Goal: Use online tool/utility: Utilize a website feature to perform a specific function

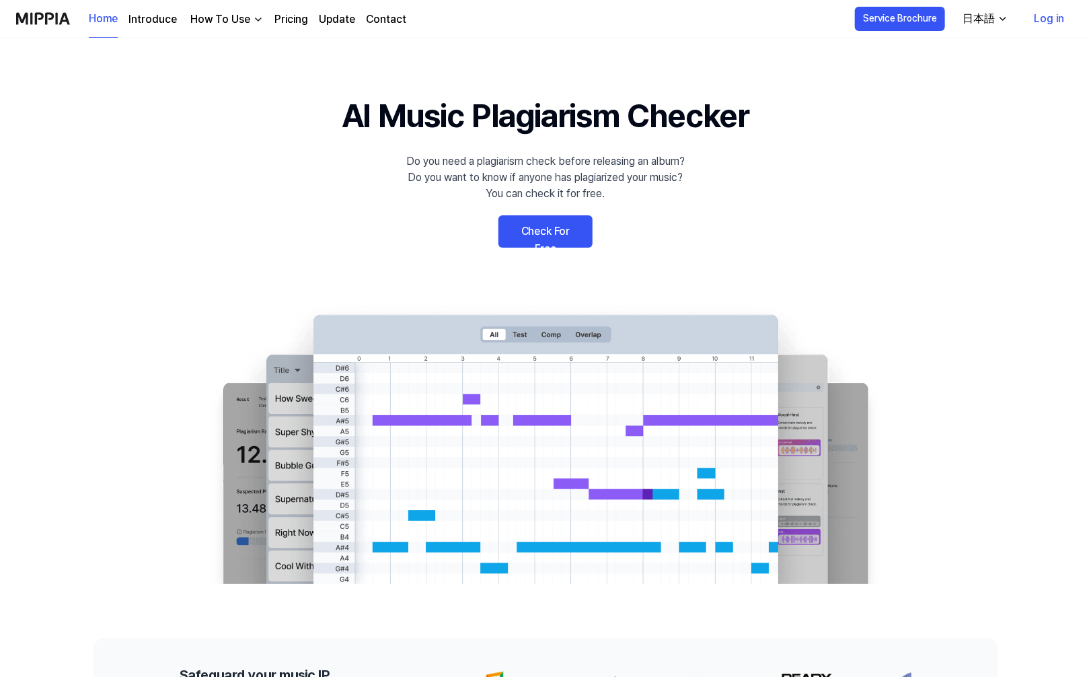
click at [574, 233] on link "Check For Free" at bounding box center [545, 231] width 94 height 32
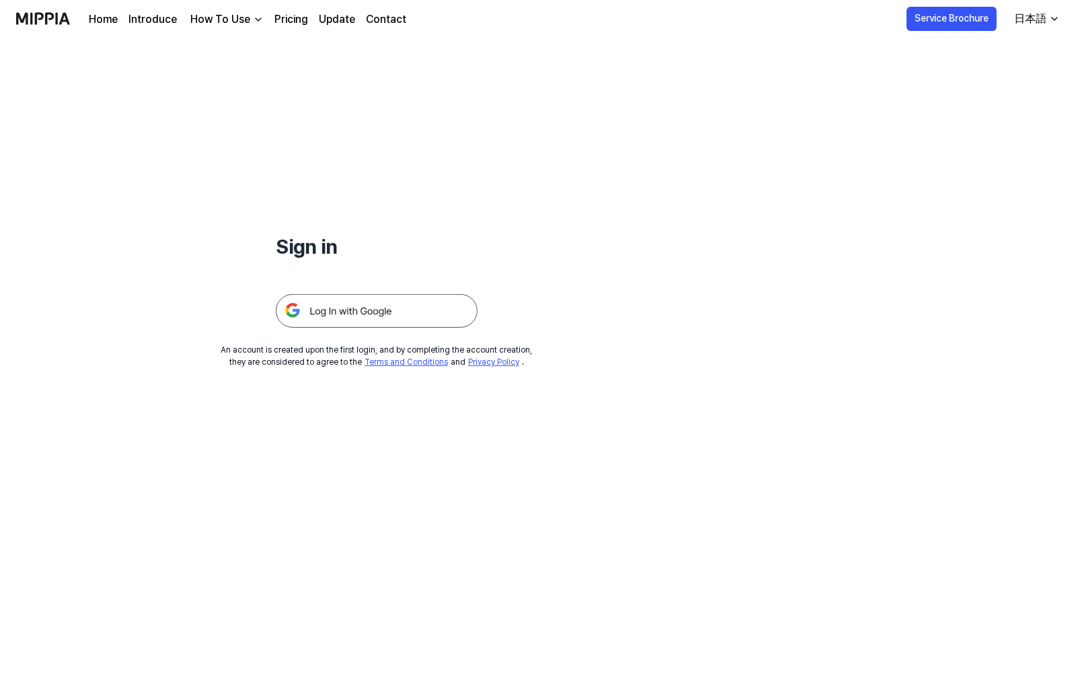
click at [447, 309] on img at bounding box center [377, 311] width 202 height 34
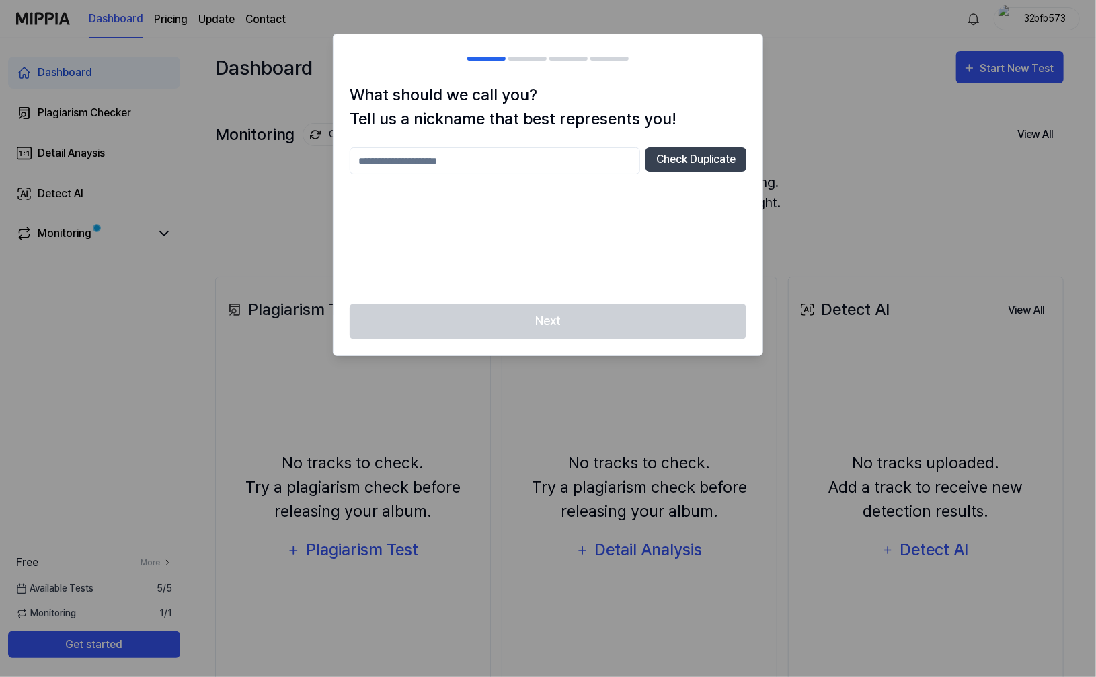
click at [578, 171] on input "text" at bounding box center [495, 160] width 291 height 27
type input "*******"
click at [689, 149] on button "Check Duplicate" at bounding box center [696, 159] width 101 height 24
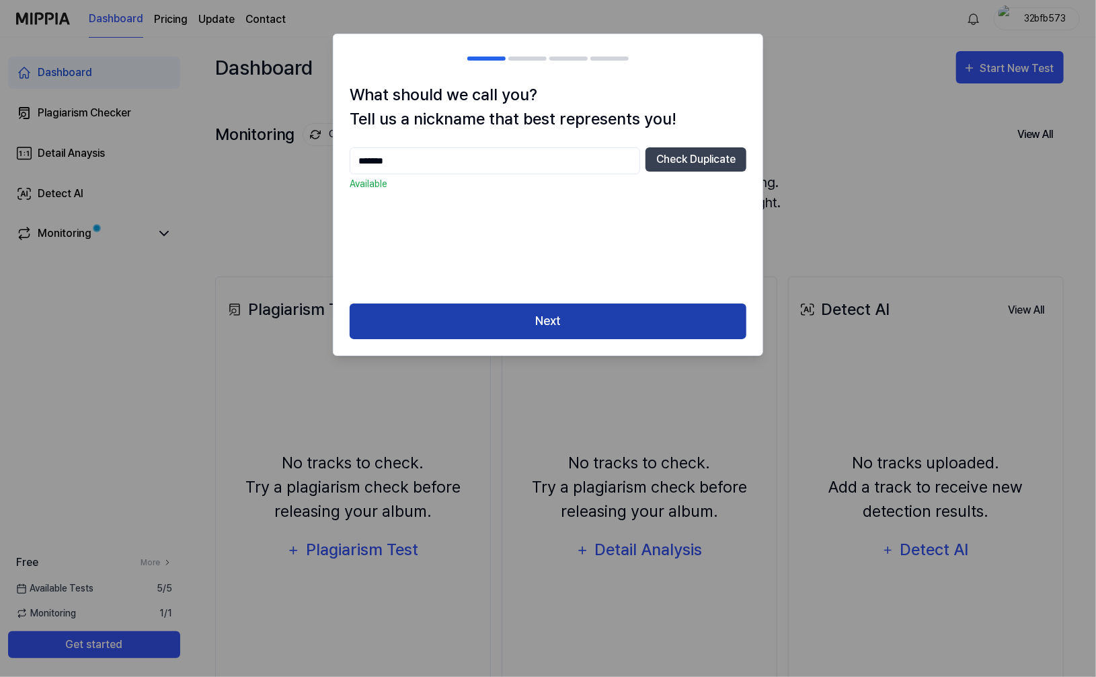
click at [595, 314] on button "Next" at bounding box center [548, 321] width 397 height 36
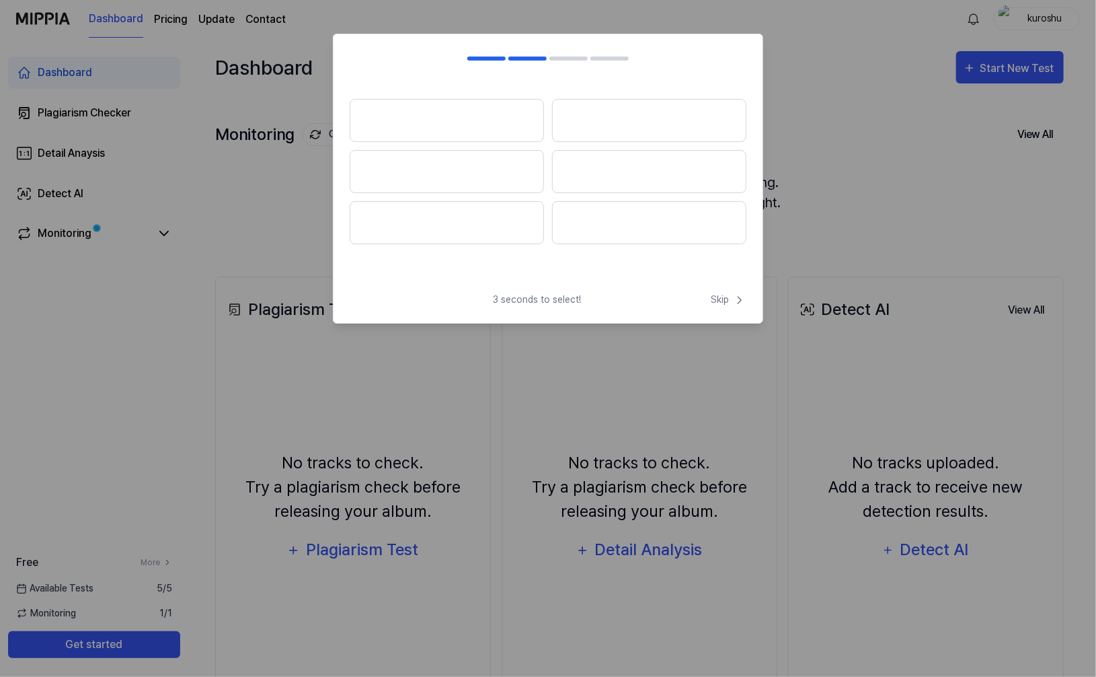
click at [527, 299] on span "3 seconds to select!" at bounding box center [537, 300] width 88 height 14
click at [646, 116] on button at bounding box center [649, 120] width 194 height 43
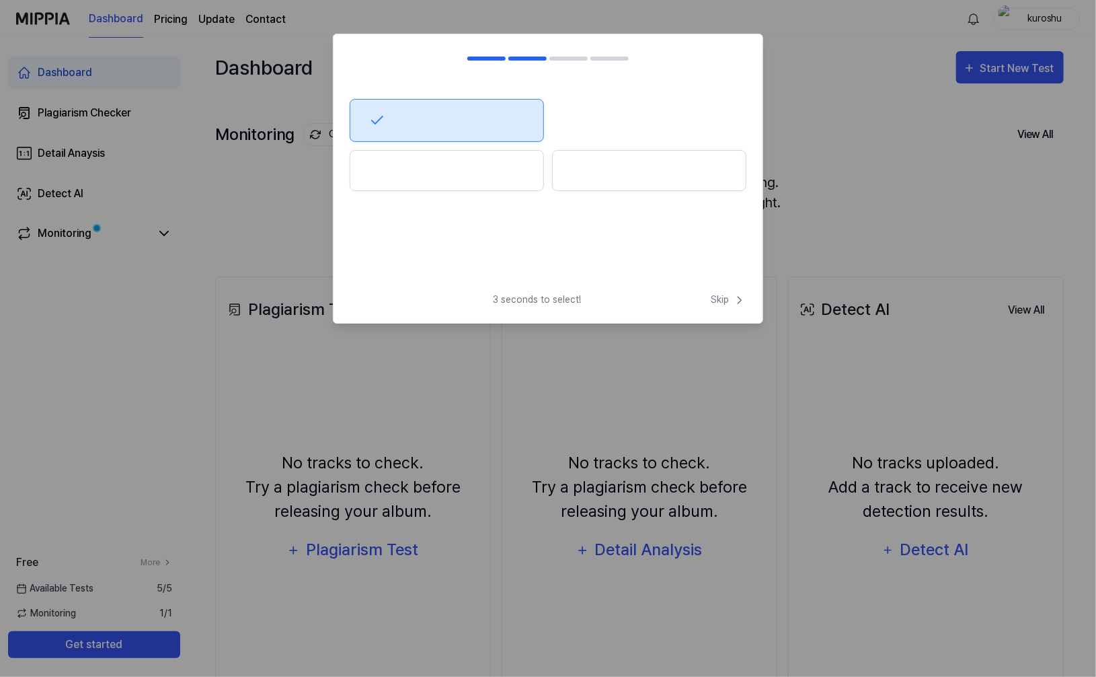
click at [511, 177] on button at bounding box center [447, 170] width 194 height 41
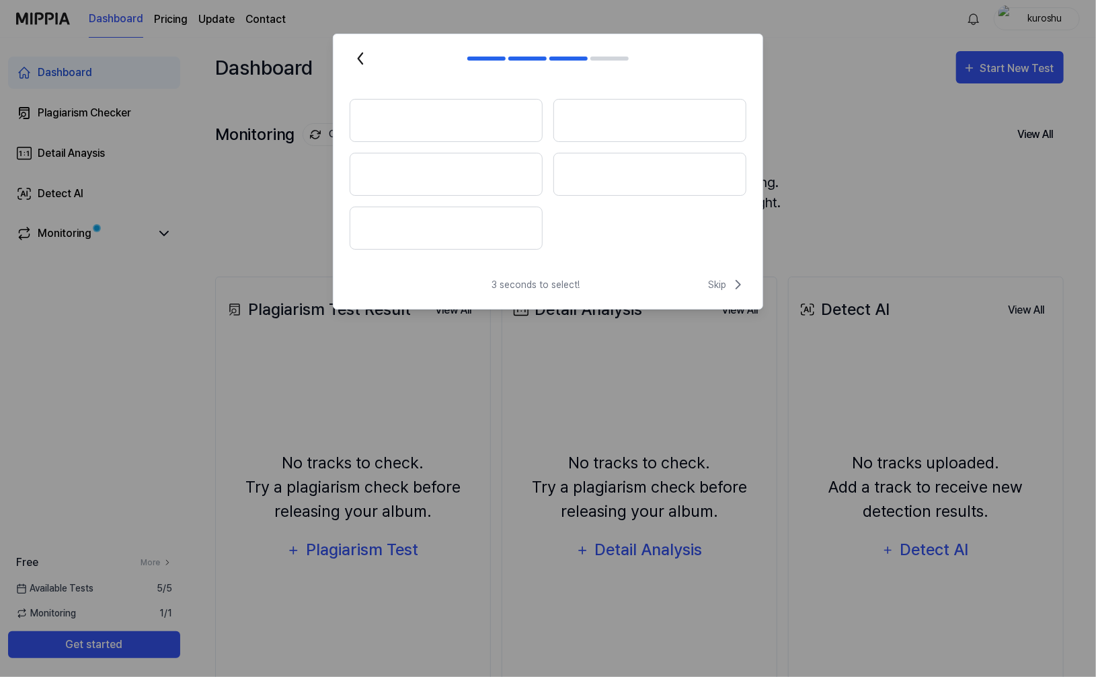
click at [597, 178] on button at bounding box center [649, 174] width 193 height 43
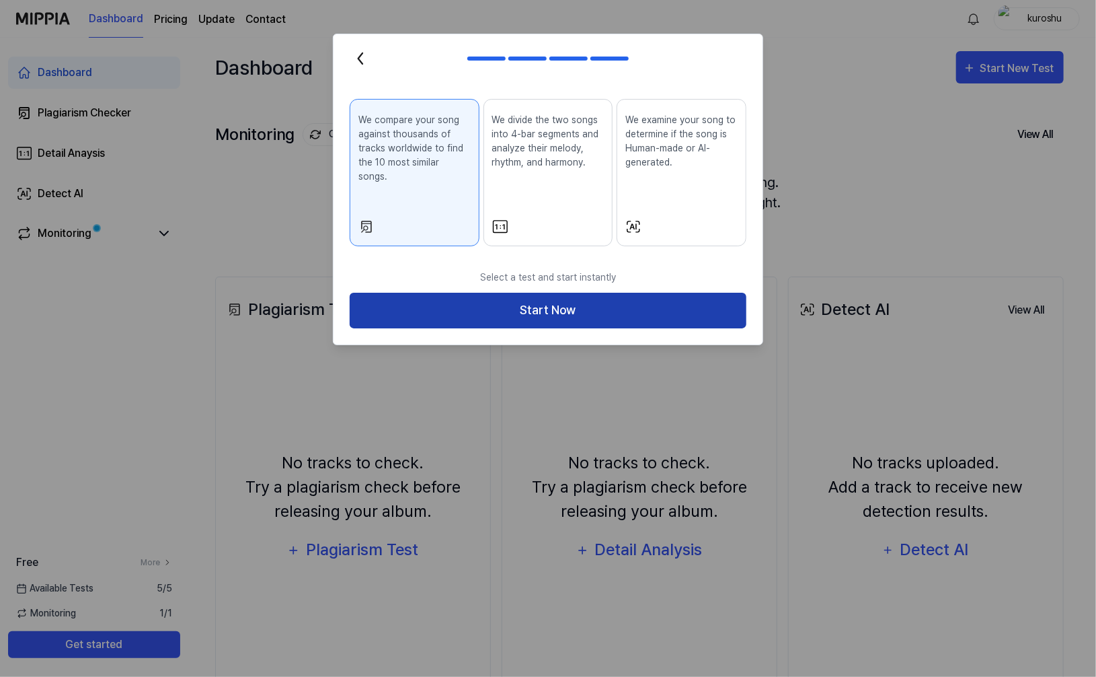
click at [544, 293] on button "Start Now" at bounding box center [548, 311] width 397 height 36
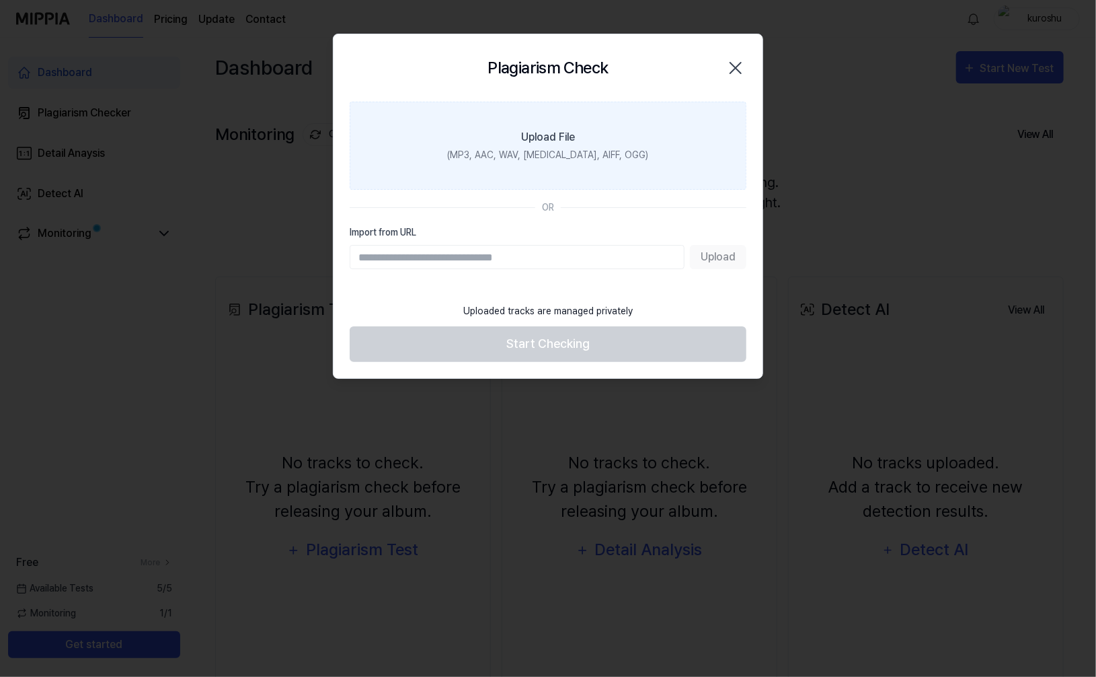
click at [581, 173] on label "Upload File (MP3, AAC, WAV, [MEDICAL_DATA], AIFF, OGG)" at bounding box center [548, 146] width 397 height 88
click at [0, 0] on input "Upload File (MP3, AAC, WAV, [MEDICAL_DATA], AIFF, OGG)" at bounding box center [0, 0] width 0 height 0
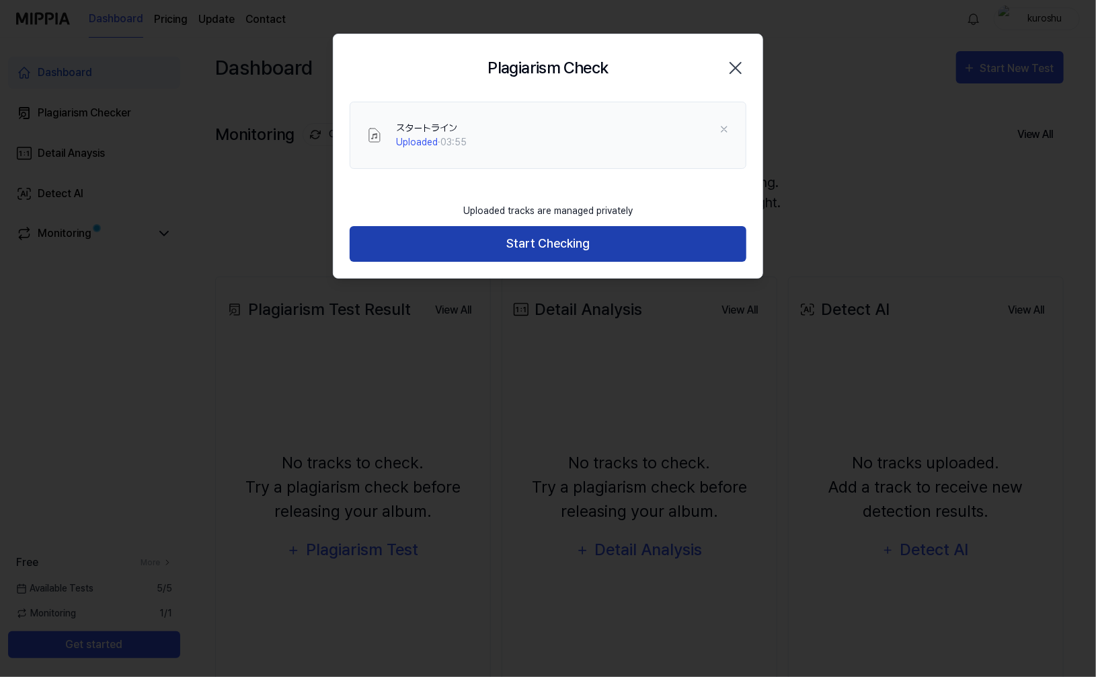
click at [652, 241] on button "Start Checking" at bounding box center [548, 244] width 397 height 36
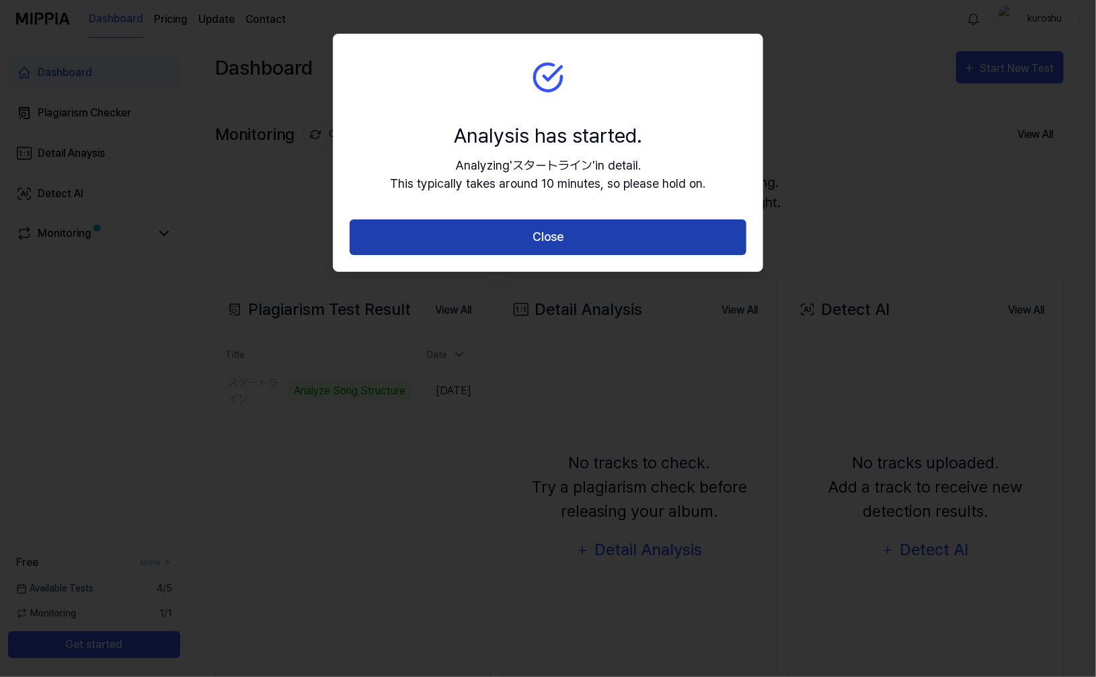
click at [674, 233] on button "Close" at bounding box center [548, 237] width 397 height 36
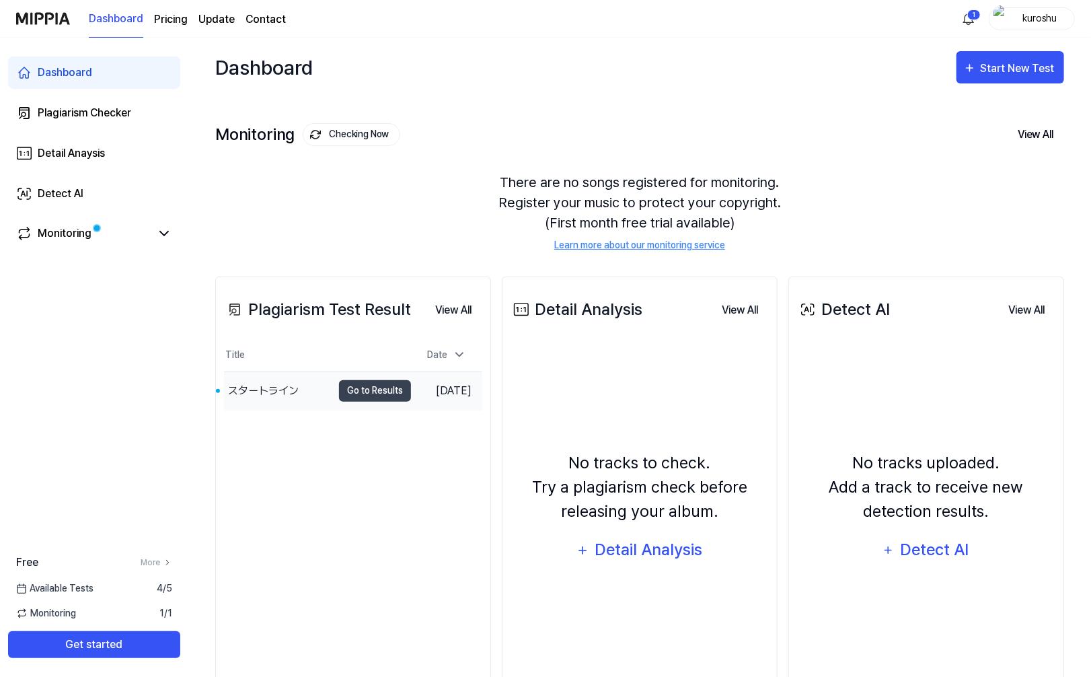
click at [309, 403] on div "スタートライン" at bounding box center [278, 391] width 108 height 38
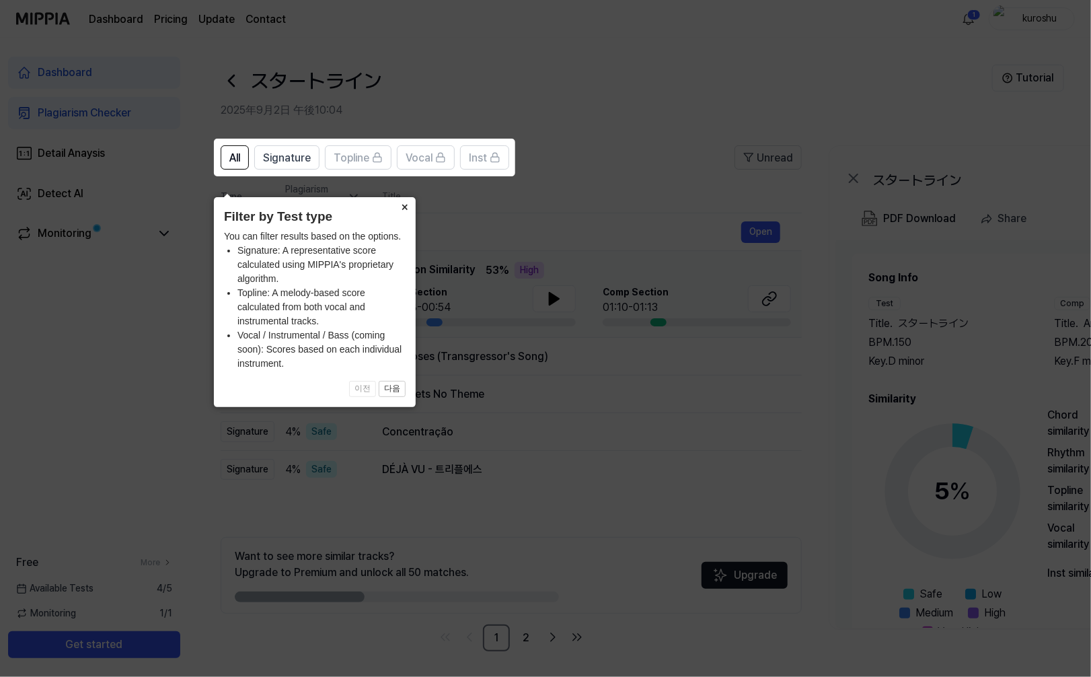
click at [402, 197] on button "×" at bounding box center [405, 206] width 22 height 19
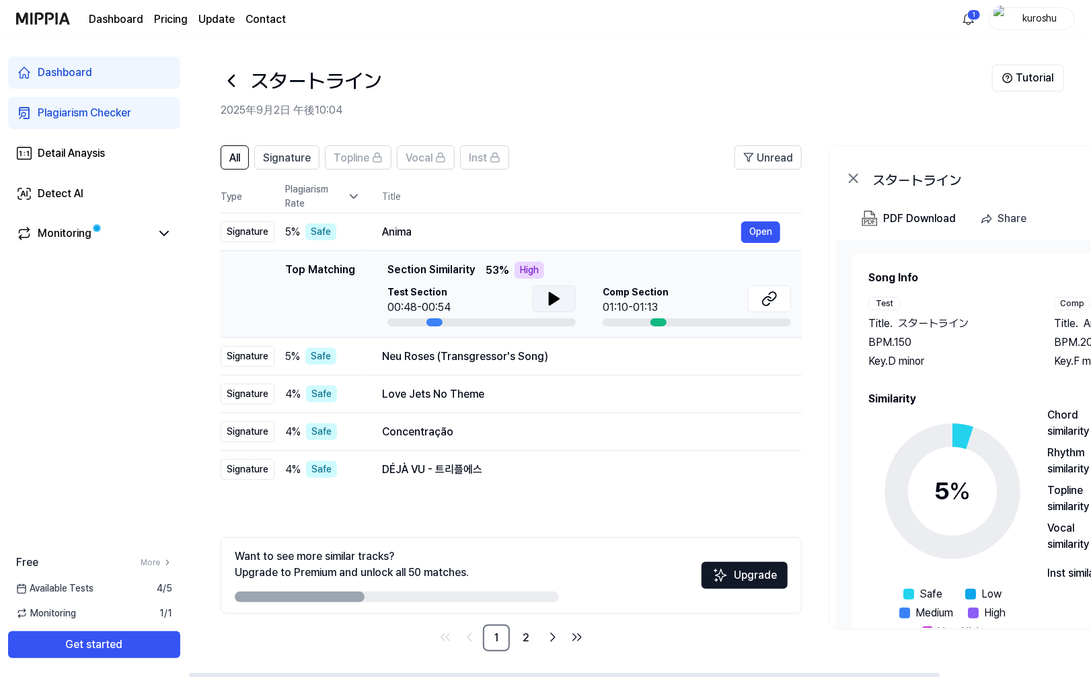
click at [566, 303] on button at bounding box center [554, 298] width 43 height 27
click at [568, 299] on button at bounding box center [554, 298] width 43 height 27
click at [568, 303] on button at bounding box center [554, 298] width 43 height 27
click at [568, 305] on button at bounding box center [554, 298] width 43 height 27
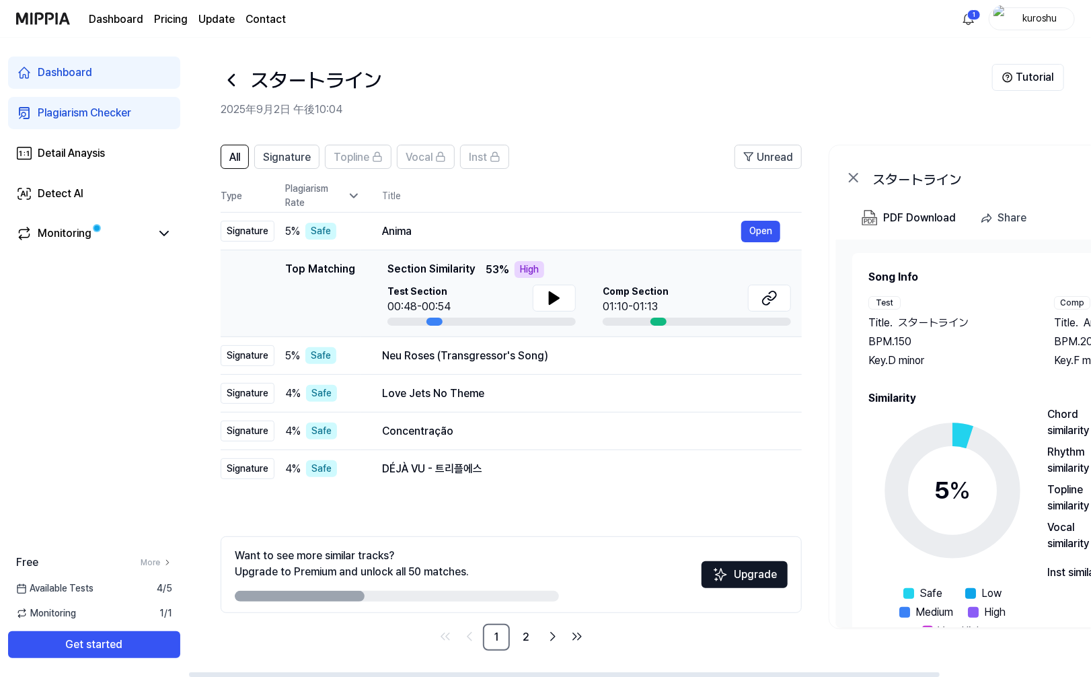
scroll to position [1, 0]
click at [51, 224] on div "Monitoring" at bounding box center [94, 234] width 172 height 32
click at [153, 231] on div "Monitoring" at bounding box center [94, 233] width 156 height 16
drag, startPoint x: 153, startPoint y: 231, endPoint x: 168, endPoint y: 235, distance: 15.2
click at [168, 235] on icon at bounding box center [164, 233] width 16 height 16
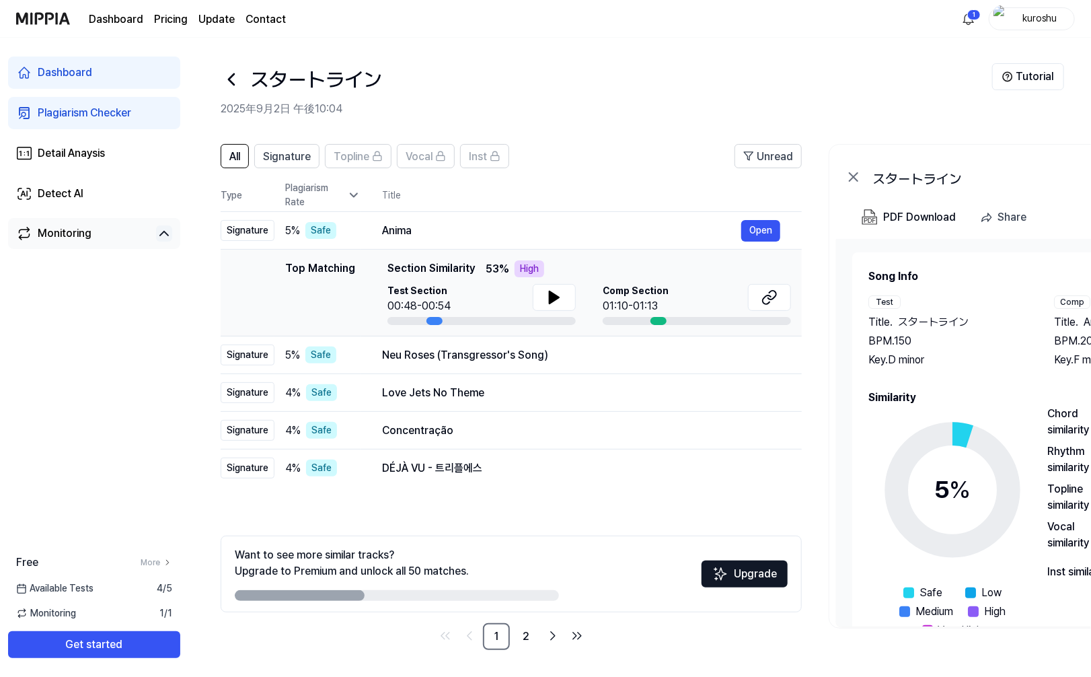
click at [168, 235] on icon at bounding box center [164, 233] width 8 height 4
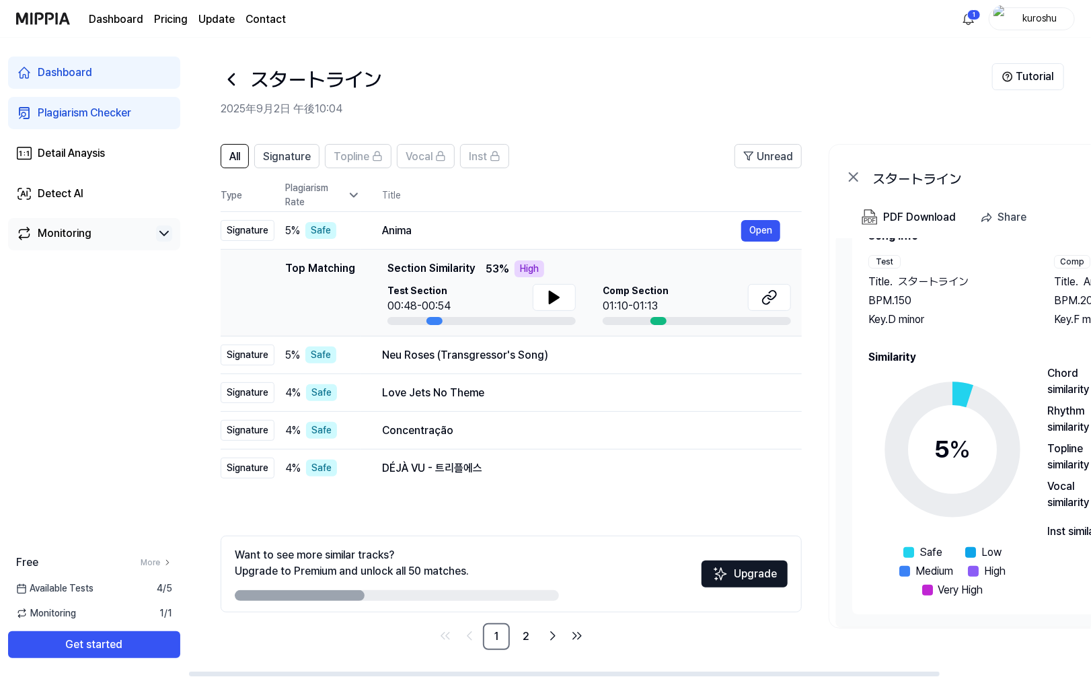
scroll to position [41, 0]
click at [550, 296] on icon at bounding box center [553, 297] width 9 height 12
click at [550, 296] on icon at bounding box center [551, 297] width 3 height 11
click at [434, 321] on div at bounding box center [434, 321] width 16 height 8
drag, startPoint x: 434, startPoint y: 321, endPoint x: 502, endPoint y: 283, distance: 77.7
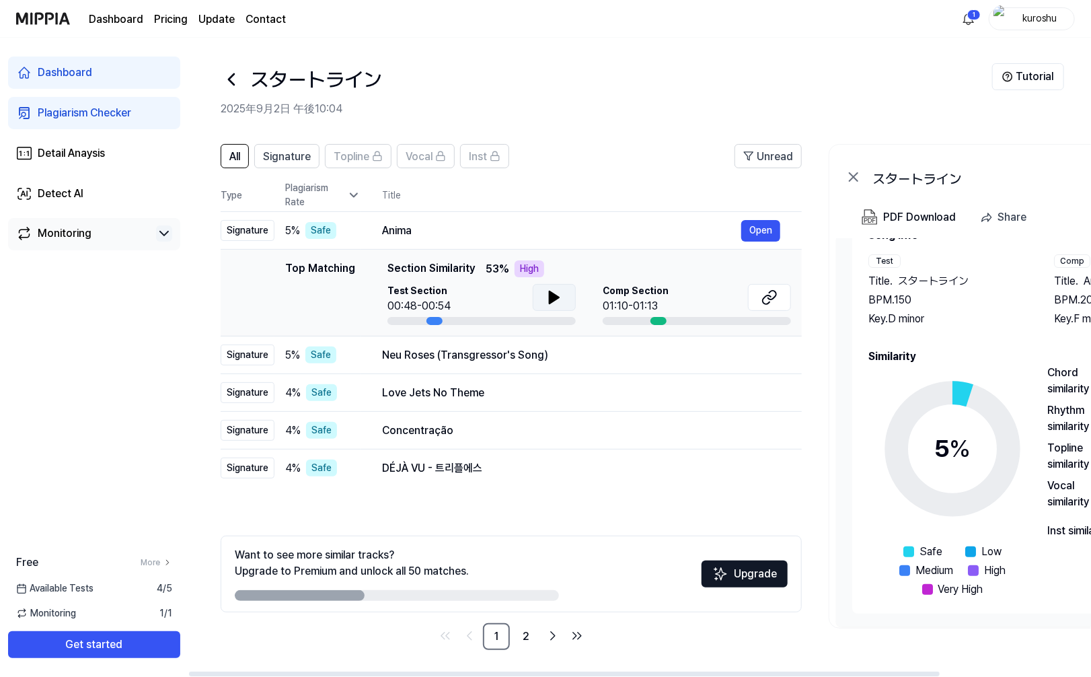
click at [439, 321] on div at bounding box center [434, 321] width 16 height 8
click at [530, 264] on div "High" at bounding box center [529, 268] width 30 height 17
click at [328, 272] on div "Top Matching" at bounding box center [320, 292] width 70 height 65
drag, startPoint x: 656, startPoint y: 321, endPoint x: 677, endPoint y: 321, distance: 20.2
click at [668, 324] on td "Top Matching Top Matching Section Similarity 53 % High Test Section 00:48-00:54…" at bounding box center [511, 293] width 581 height 87
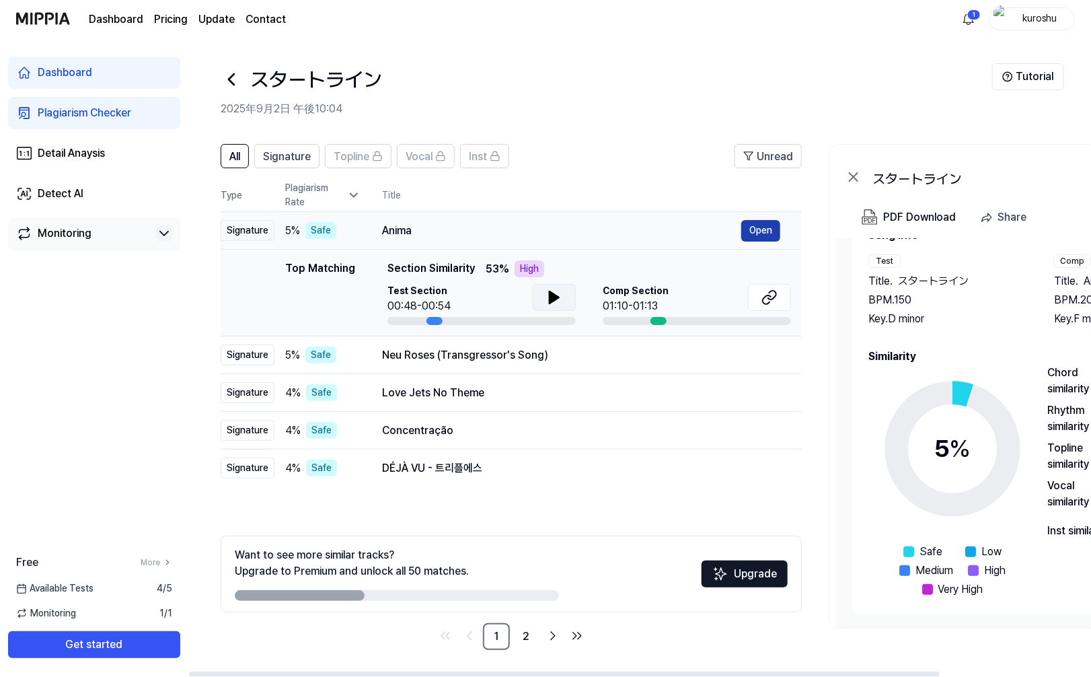
click at [756, 228] on button "Open" at bounding box center [760, 231] width 39 height 22
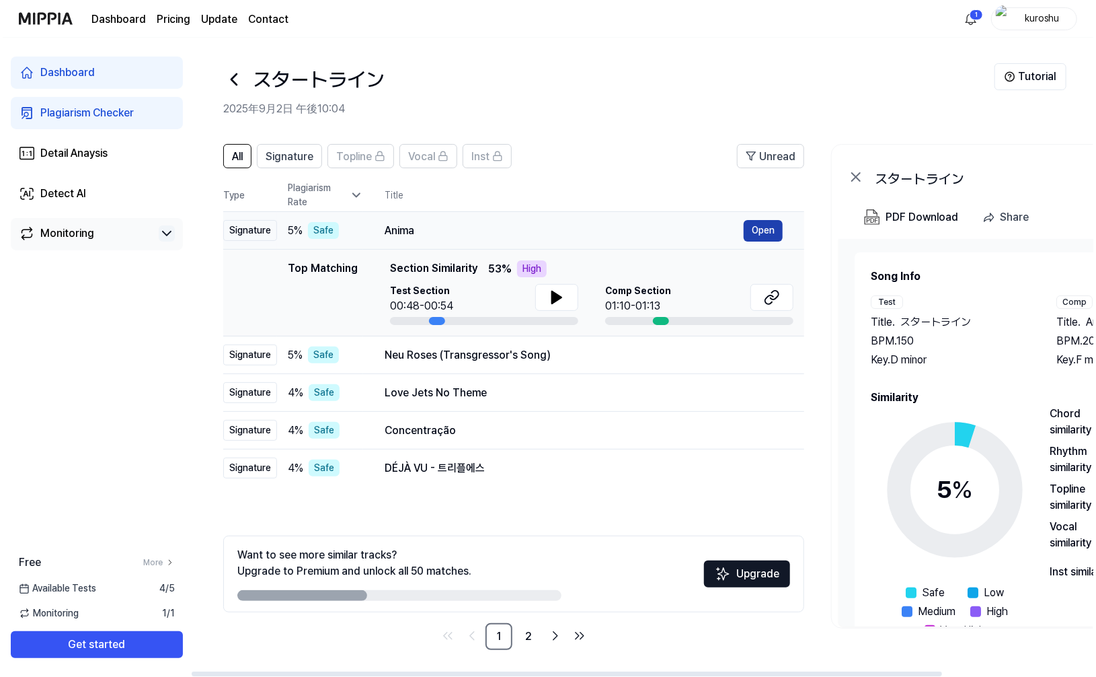
scroll to position [0, 0]
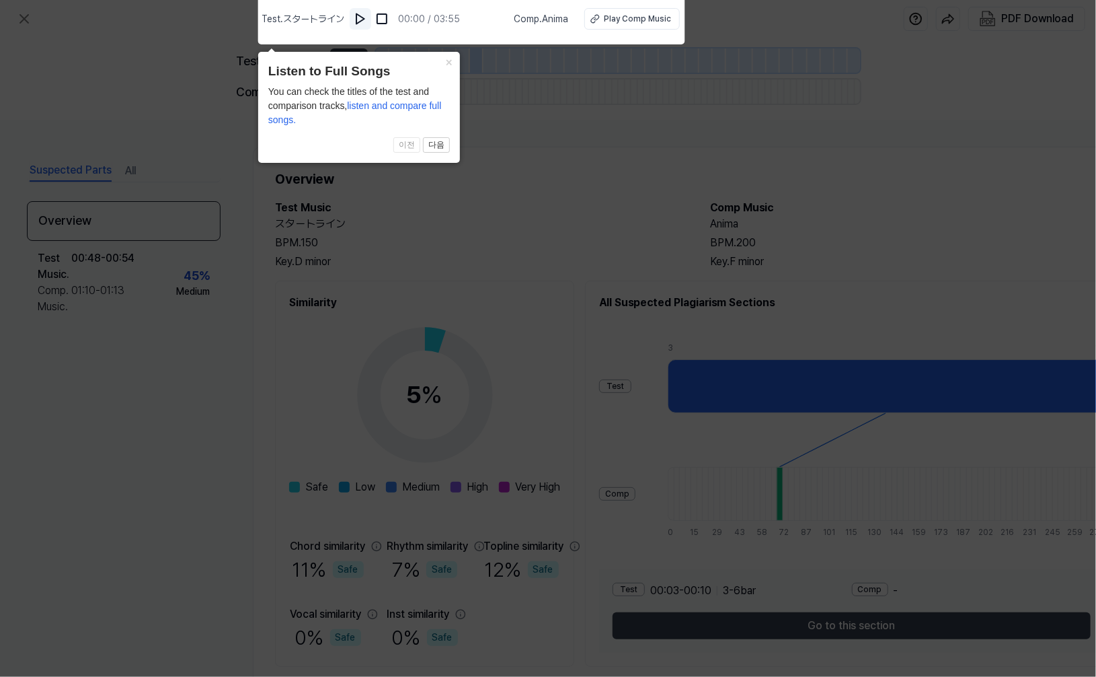
click at [356, 20] on button at bounding box center [361, 19] width 22 height 22
click at [357, 21] on button at bounding box center [361, 19] width 22 height 22
click at [546, 200] on icon at bounding box center [548, 334] width 1096 height 683
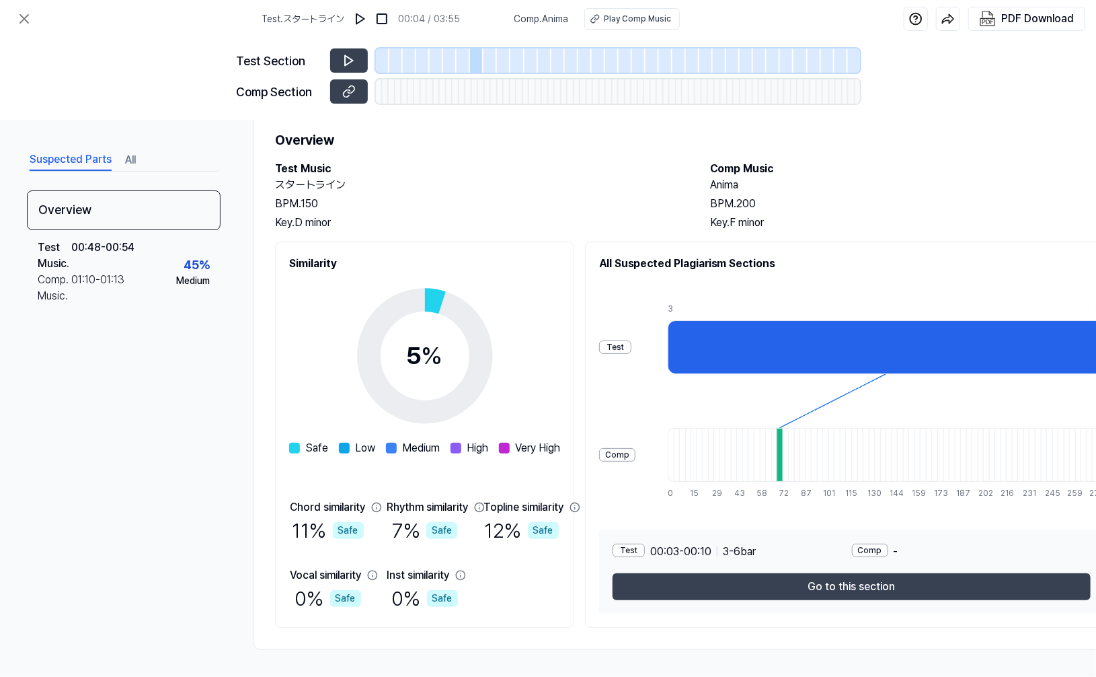
scroll to position [44, 0]
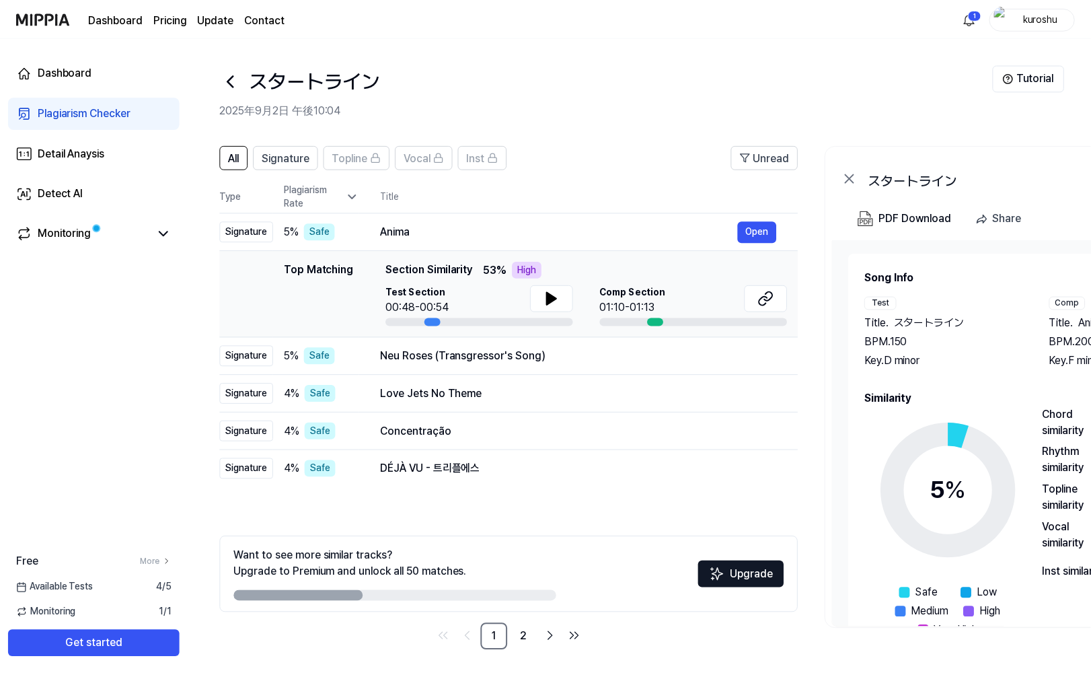
scroll to position [1, 0]
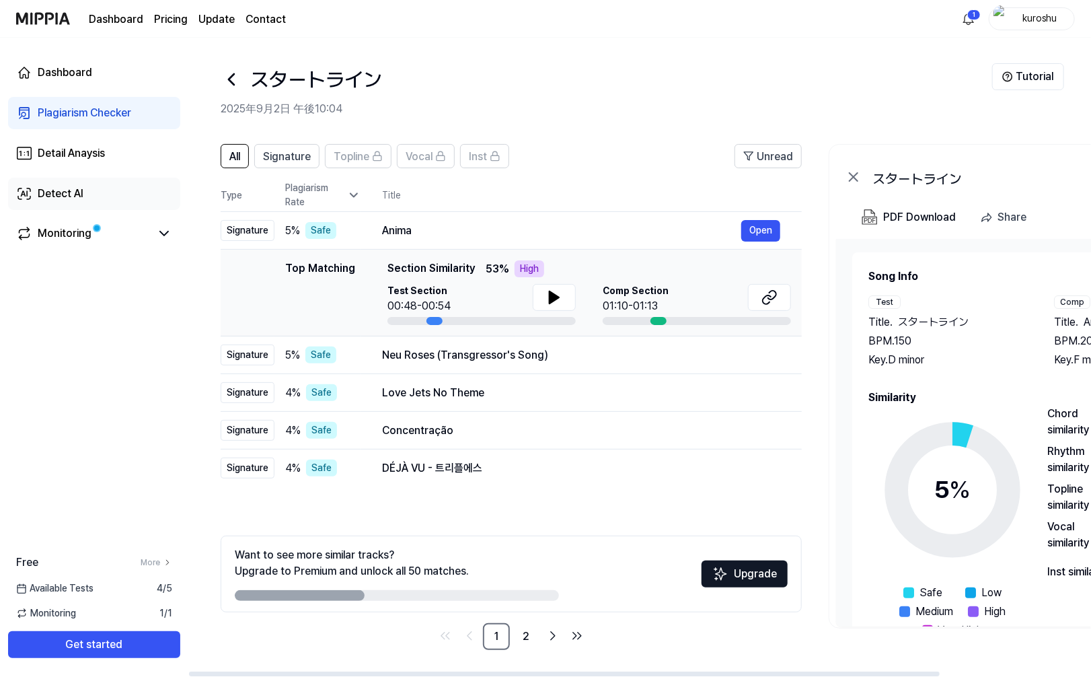
click at [125, 188] on link "Detect AI" at bounding box center [94, 194] width 172 height 32
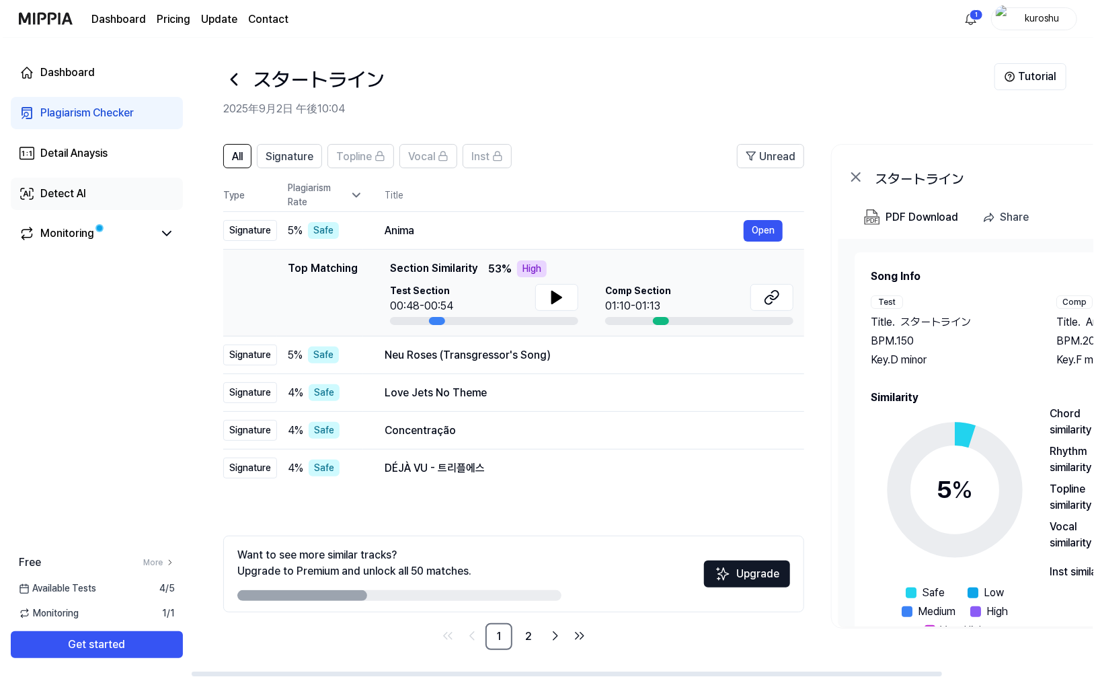
scroll to position [0, 0]
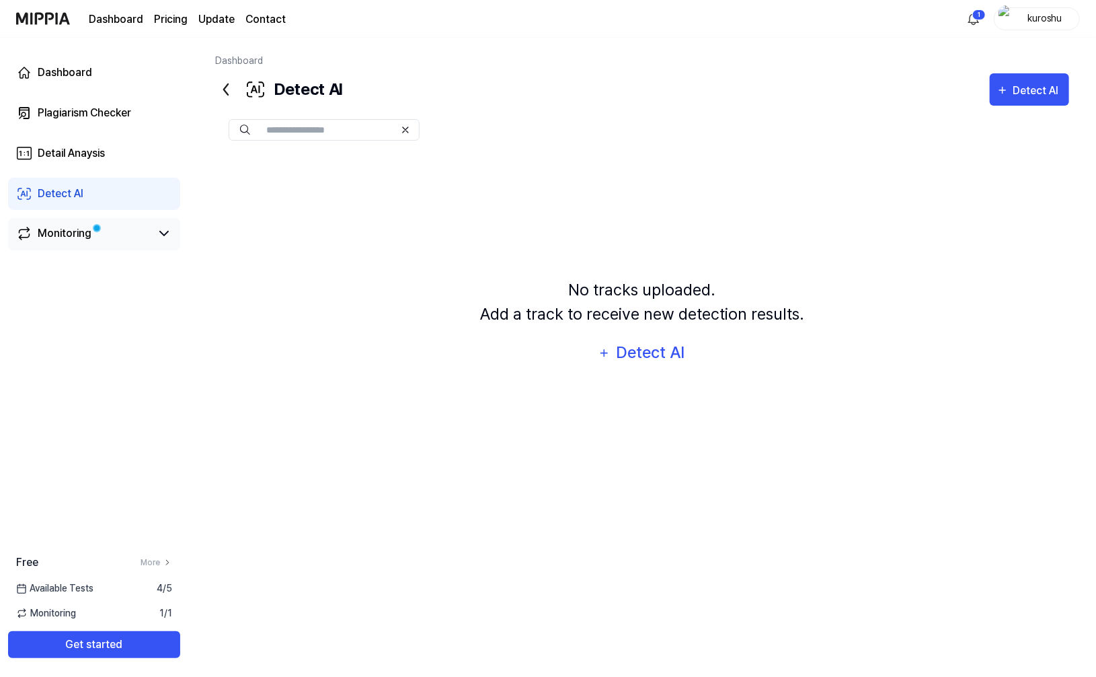
click at [101, 232] on span at bounding box center [96, 228] width 9 height 9
